Goal: Transaction & Acquisition: Purchase product/service

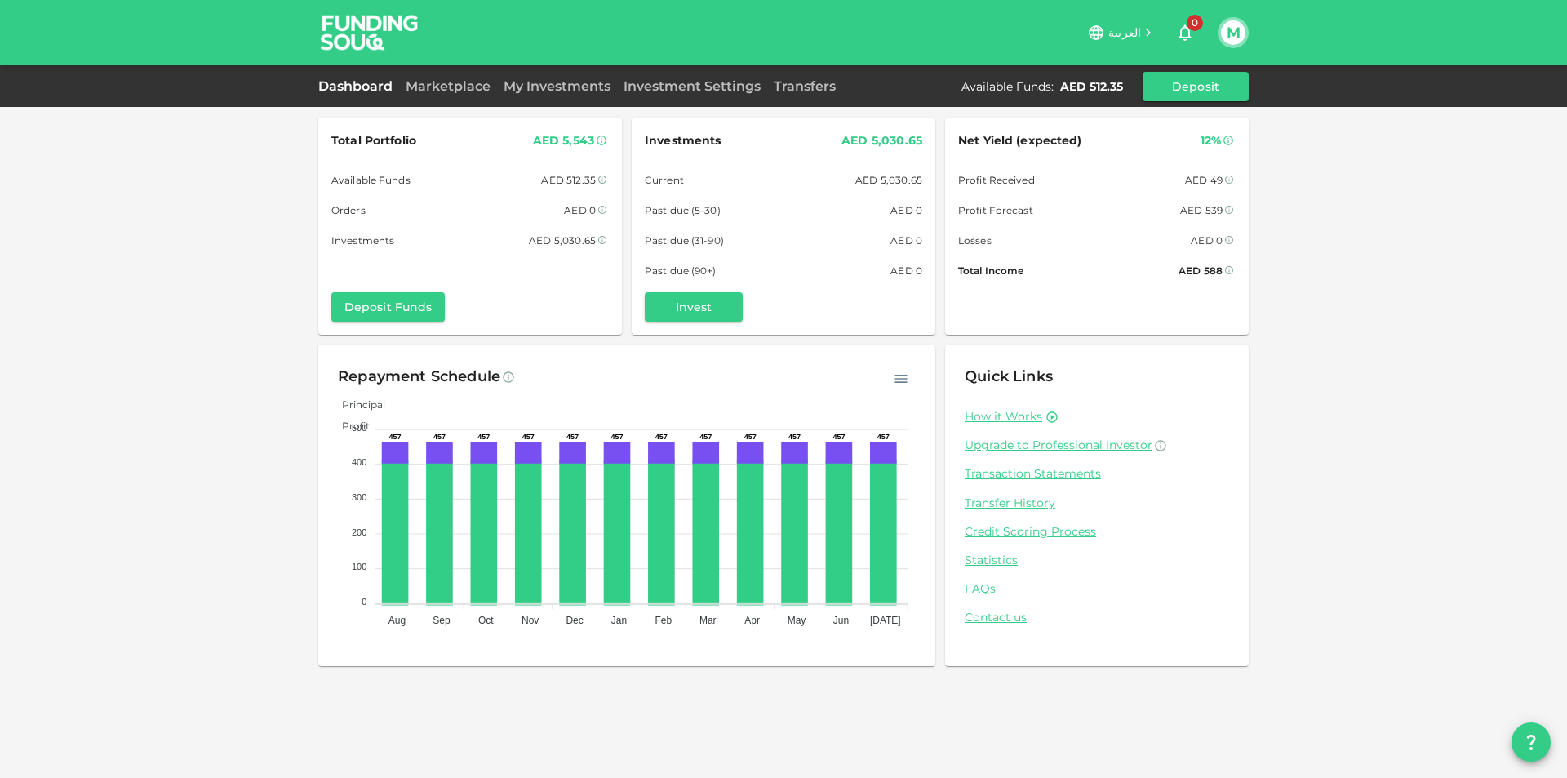
drag, startPoint x: 1229, startPoint y: 267, endPoint x: 1069, endPoint y: 247, distance: 161.2
click at [1069, 247] on div "Net Yield (expected) 12% Profit Received AED 49 Profit Forecast AED 539 Losses …" at bounding box center [1097, 205] width 278 height 149
click at [1093, 255] on div "Net Yield (expected) 12% Profit Received AED 49 Profit Forecast AED 539 Losses …" at bounding box center [1097, 205] width 278 height 149
click at [1227, 274] on icon at bounding box center [1229, 270] width 10 height 10
click at [1226, 240] on icon at bounding box center [1229, 240] width 8 height 8
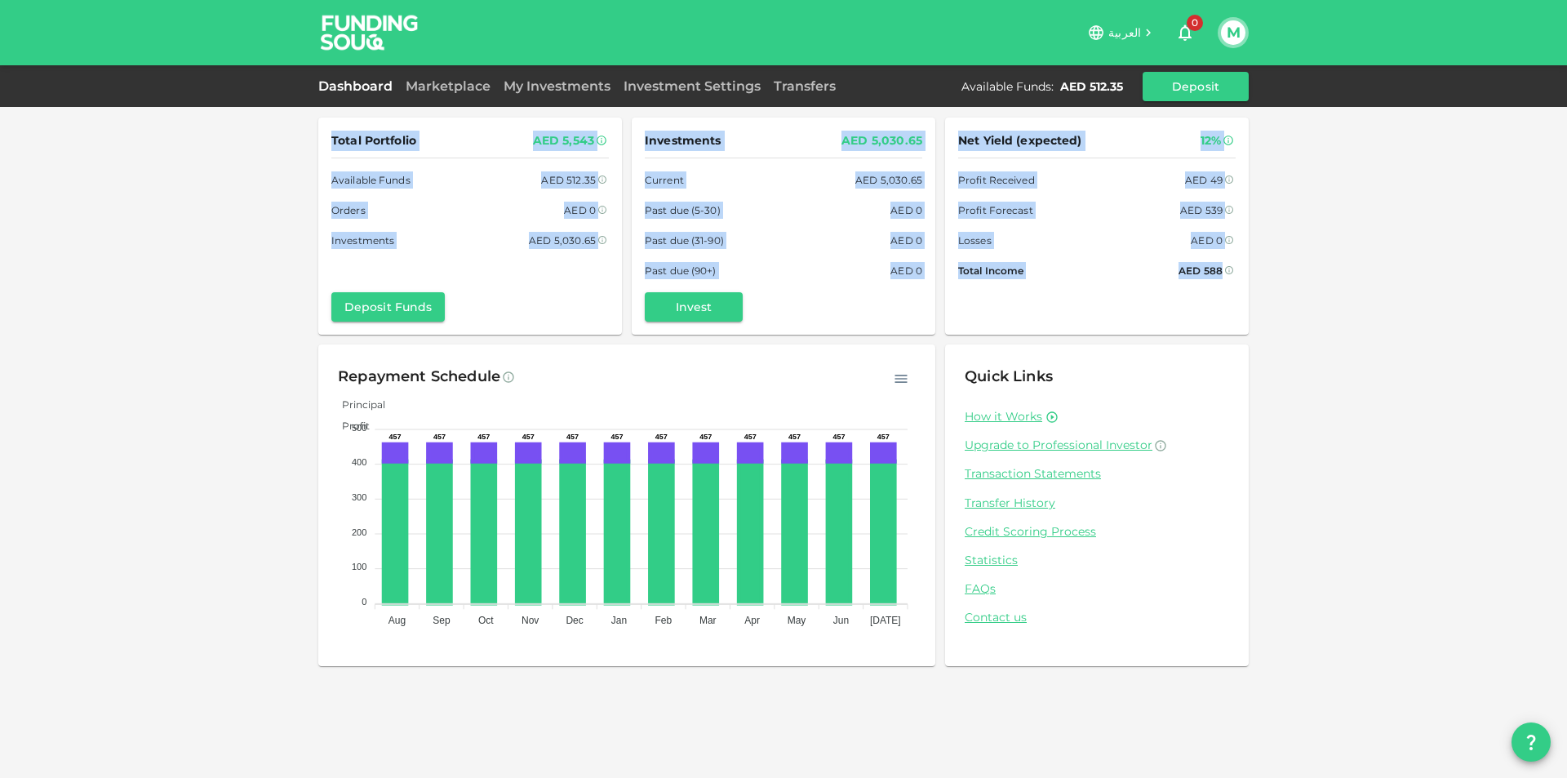
drag, startPoint x: 1220, startPoint y: 266, endPoint x: 329, endPoint y: 133, distance: 901.3
click at [329, 133] on div "Total Portfolio AED 5,543 Available Funds AED 512.35 Orders AED 0 Investments A…" at bounding box center [783, 226] width 931 height 217
click at [749, 194] on div "Investments AED 5,030.65 Current AED 5,030.65 Past due (5-30) AED 0 Past due (3…" at bounding box center [784, 205] width 278 height 149
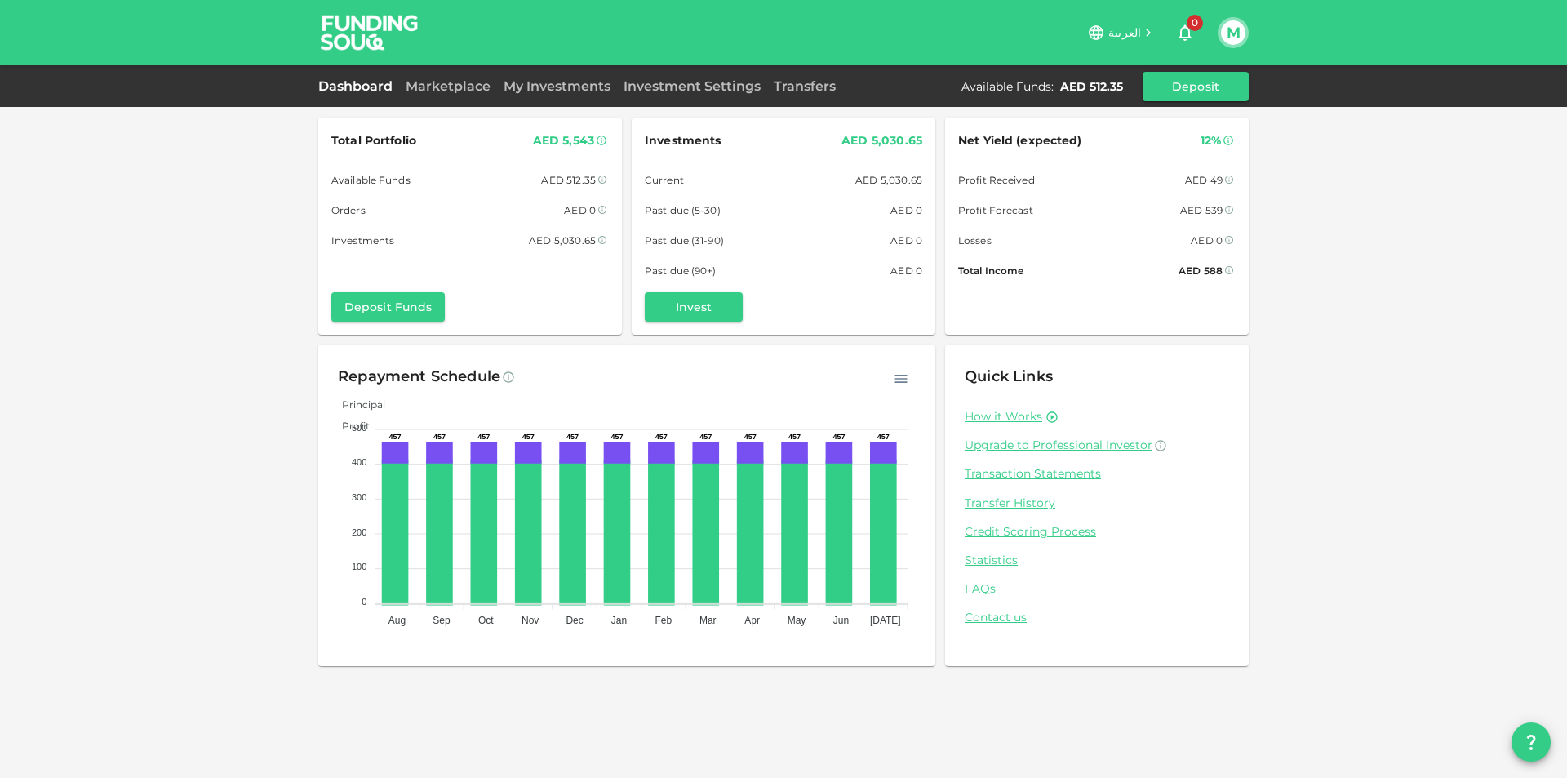
click at [457, 96] on div "Marketplace" at bounding box center [448, 87] width 98 height 20
click at [457, 91] on link "Marketplace" at bounding box center [448, 86] width 98 height 16
